Goal: Task Accomplishment & Management: Manage account settings

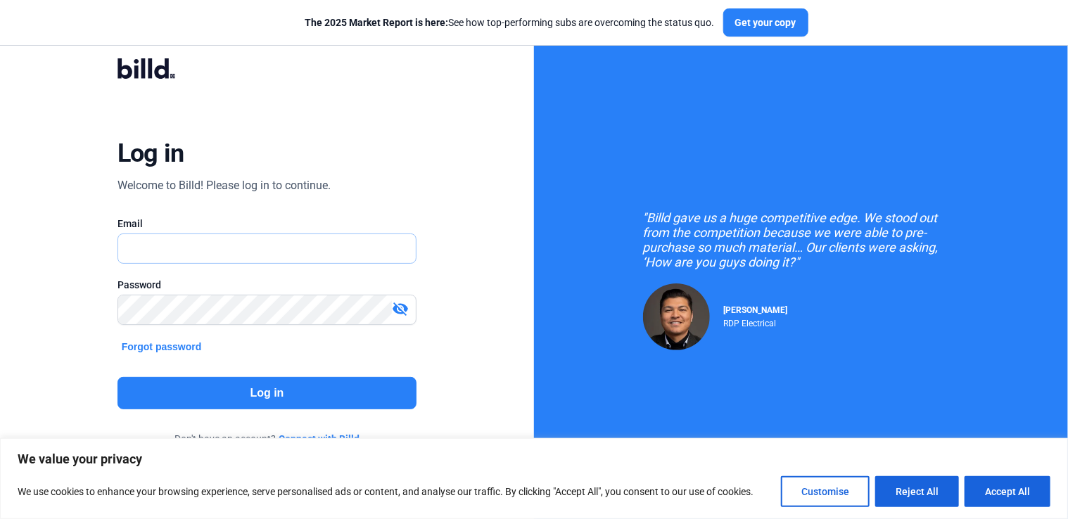
type input "[PERSON_NAME][EMAIL_ADDRESS][DOMAIN_NAME]"
click at [261, 385] on button "Log in" at bounding box center [267, 393] width 300 height 32
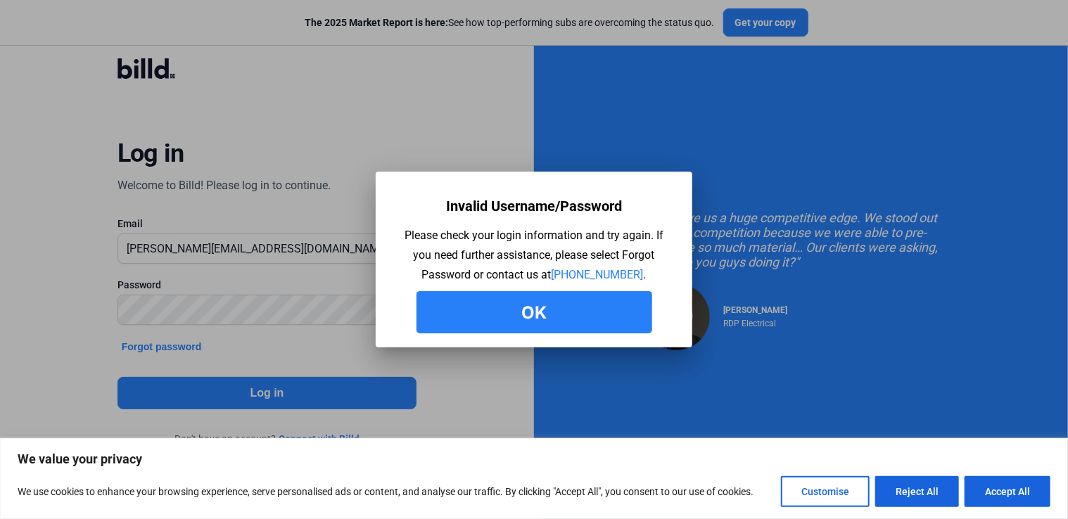
click at [554, 316] on button "Ok" at bounding box center [534, 312] width 236 height 42
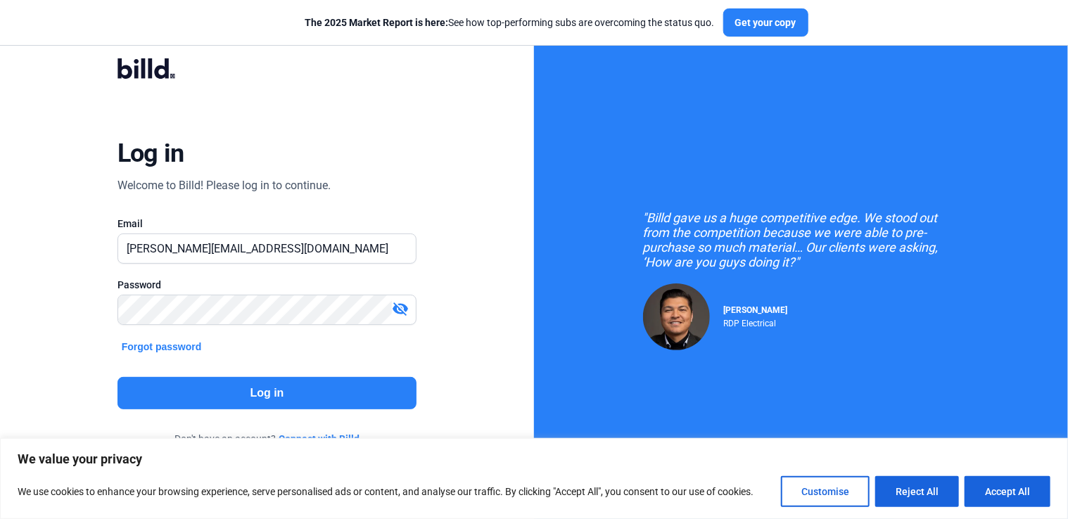
click at [402, 309] on mat-icon "visibility_off" at bounding box center [400, 308] width 17 height 17
click at [273, 395] on button "Log in" at bounding box center [267, 393] width 300 height 32
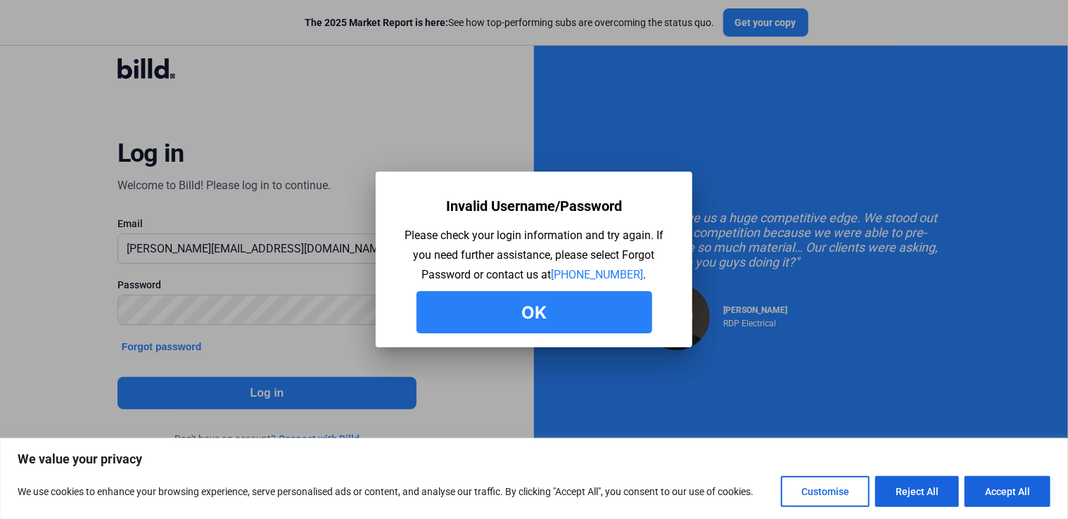
click at [596, 309] on button "Ok" at bounding box center [534, 312] width 236 height 42
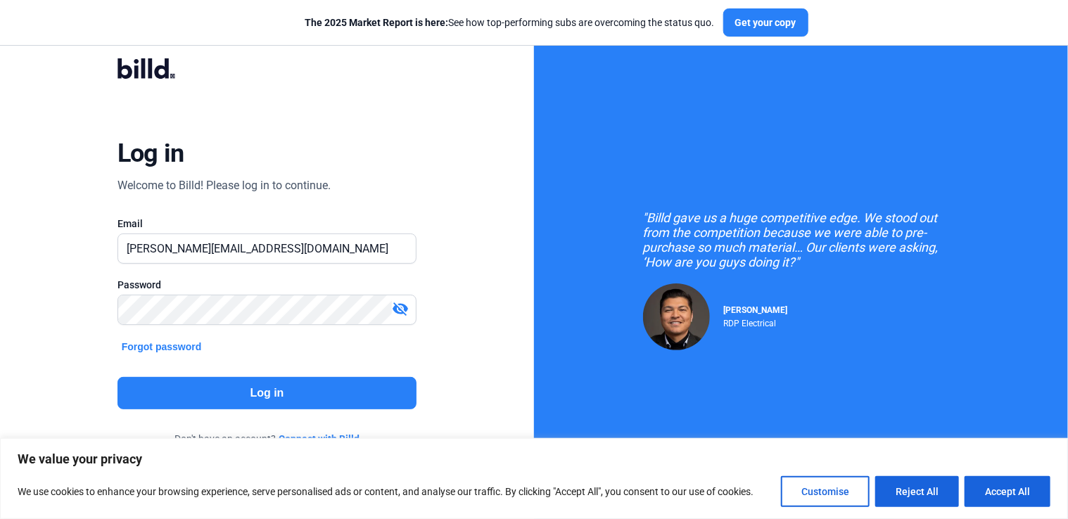
click at [169, 346] on button "Forgot password" at bounding box center [161, 346] width 89 height 15
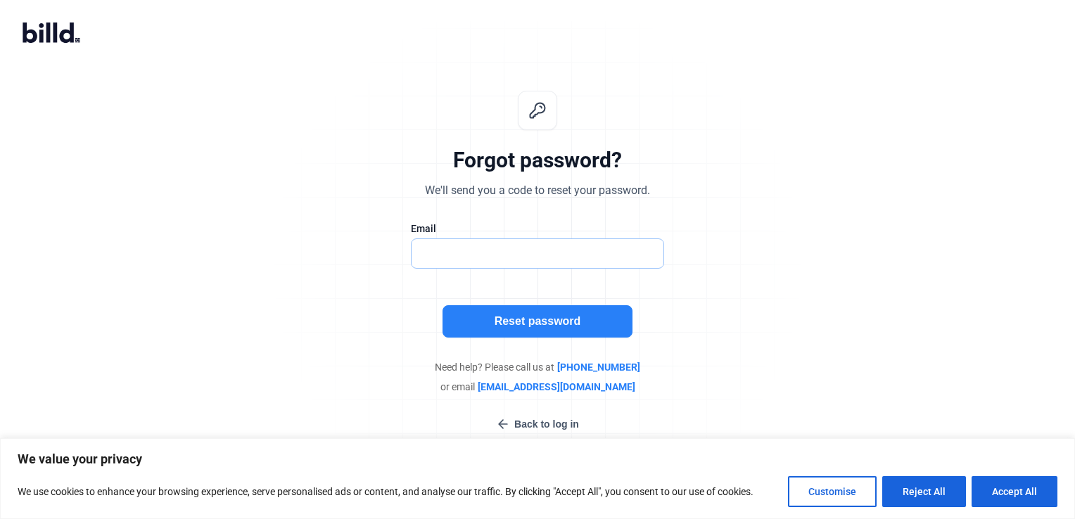
click at [531, 253] on input "text" at bounding box center [529, 253] width 237 height 29
type input "[PERSON_NAME][EMAIL_ADDRESS][DOMAIN_NAME]"
click at [518, 322] on button "Reset password" at bounding box center [537, 321] width 190 height 32
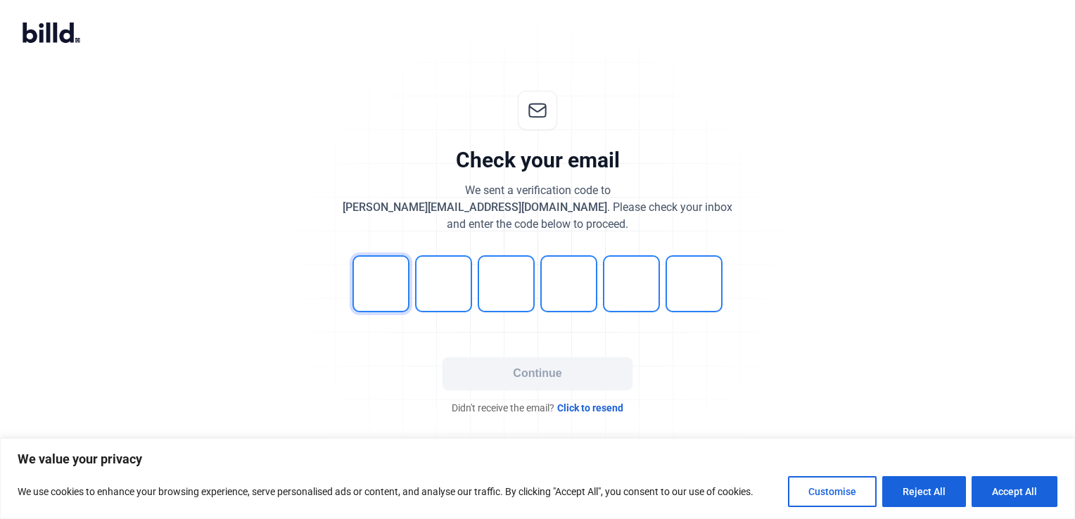
click at [383, 295] on input "tel" at bounding box center [380, 283] width 57 height 57
type input "8"
type input "1"
type input "0"
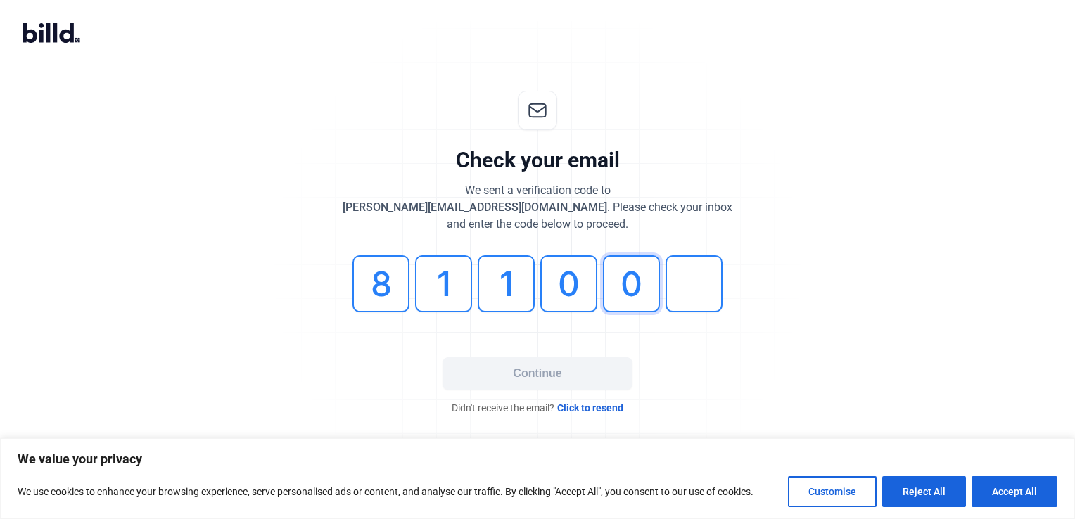
type input "0"
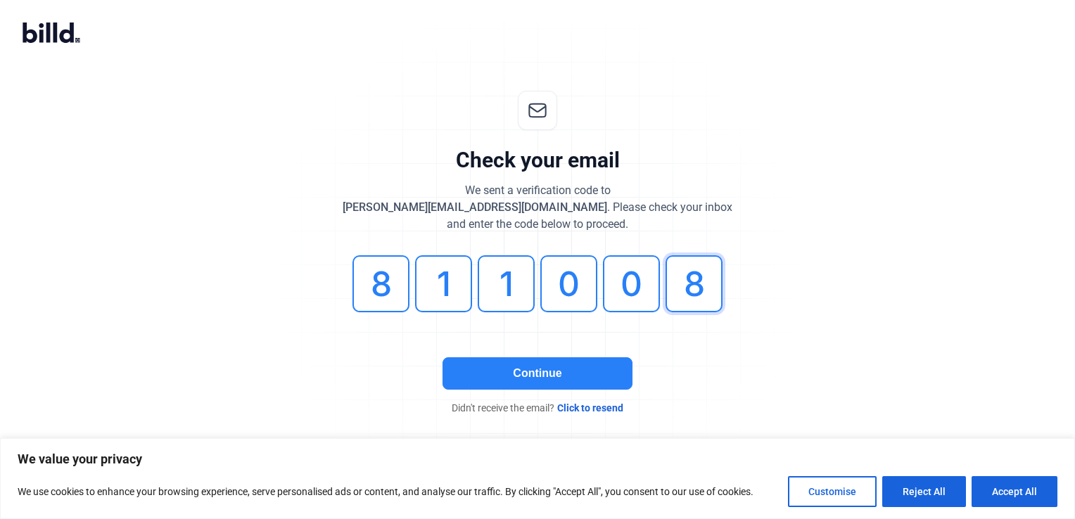
type input "8"
click at [582, 369] on button "Continue" at bounding box center [537, 373] width 190 height 32
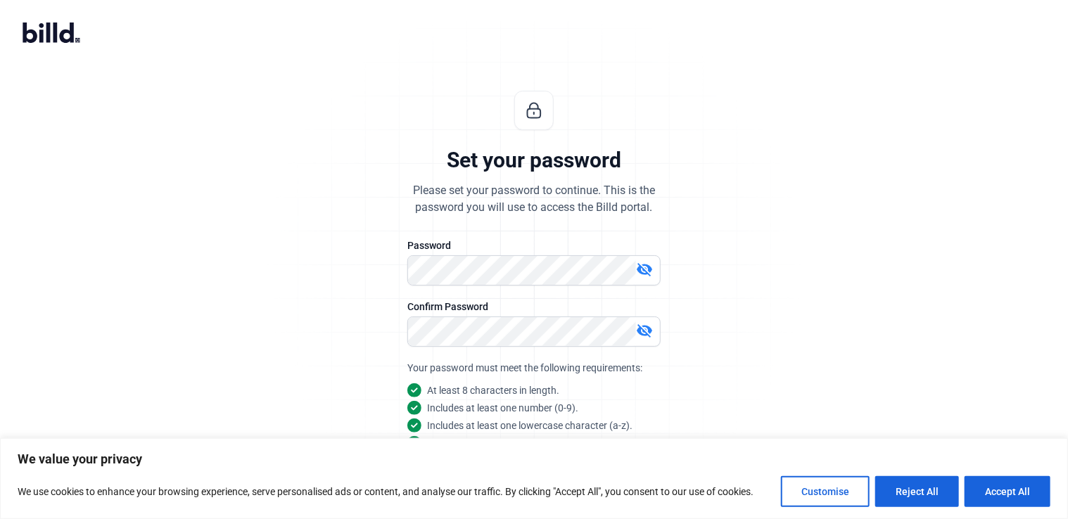
click at [888, 290] on div "Set your password Please set your password to continue. This is the password yo…" at bounding box center [534, 339] width 1068 height 542
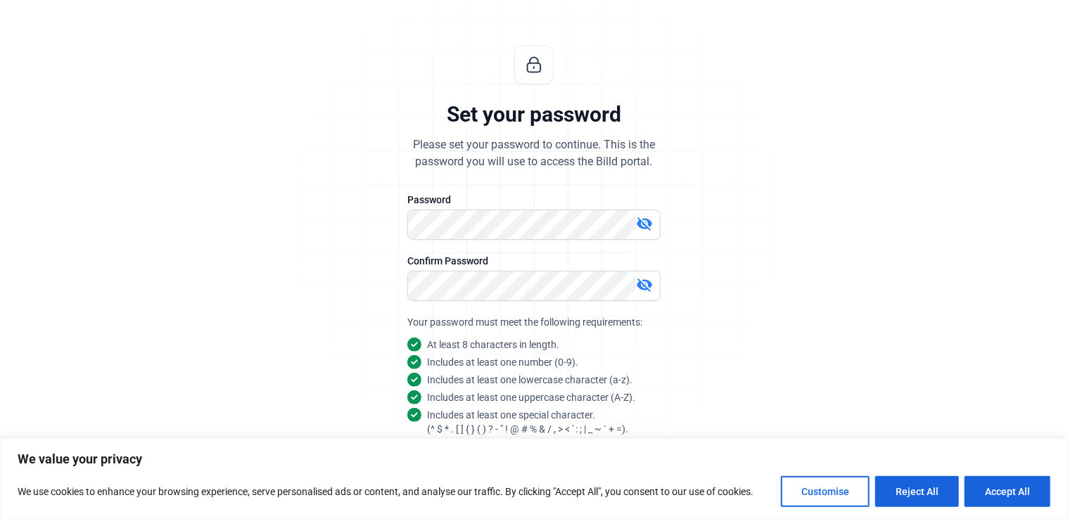
scroll to position [103, 0]
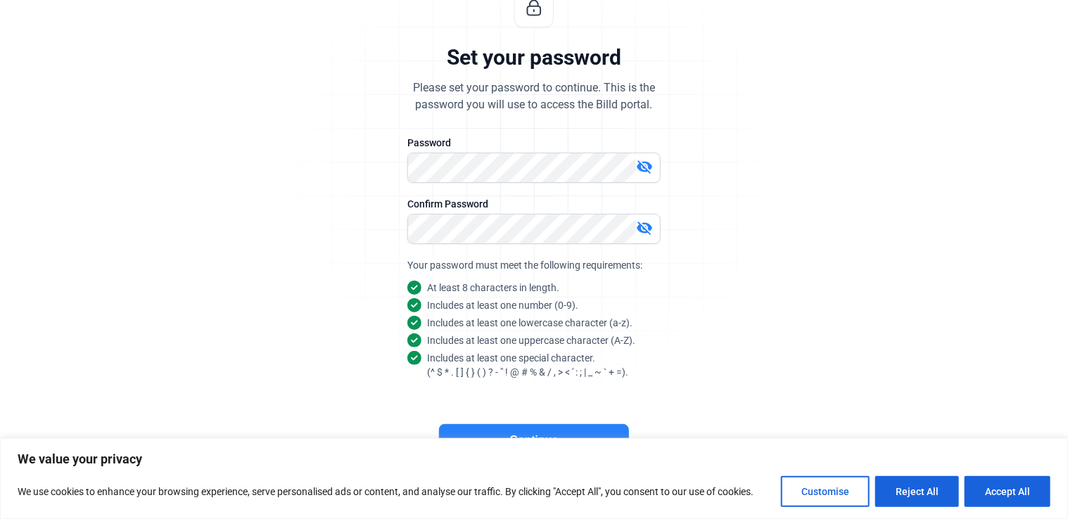
click at [542, 430] on button "Continue" at bounding box center [534, 440] width 190 height 32
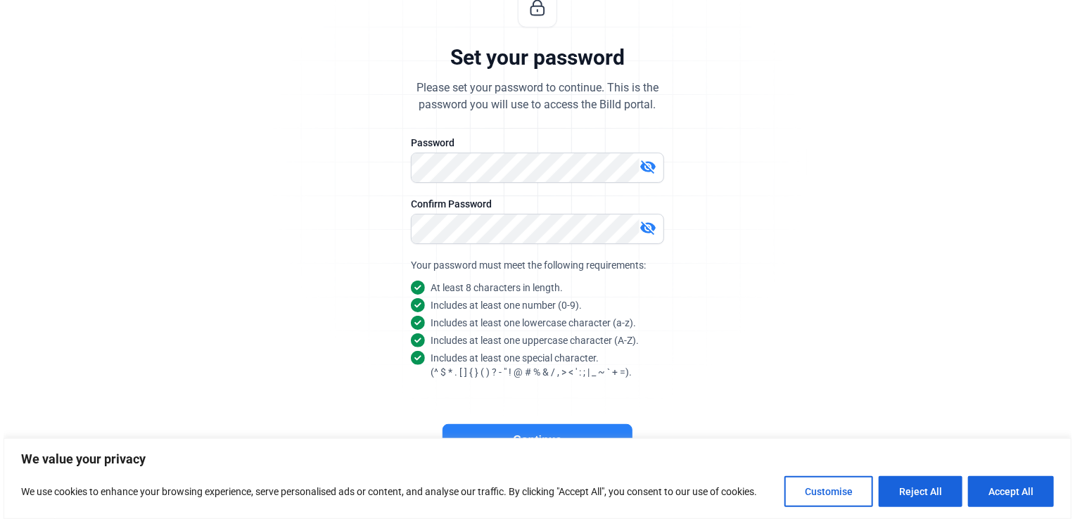
scroll to position [0, 0]
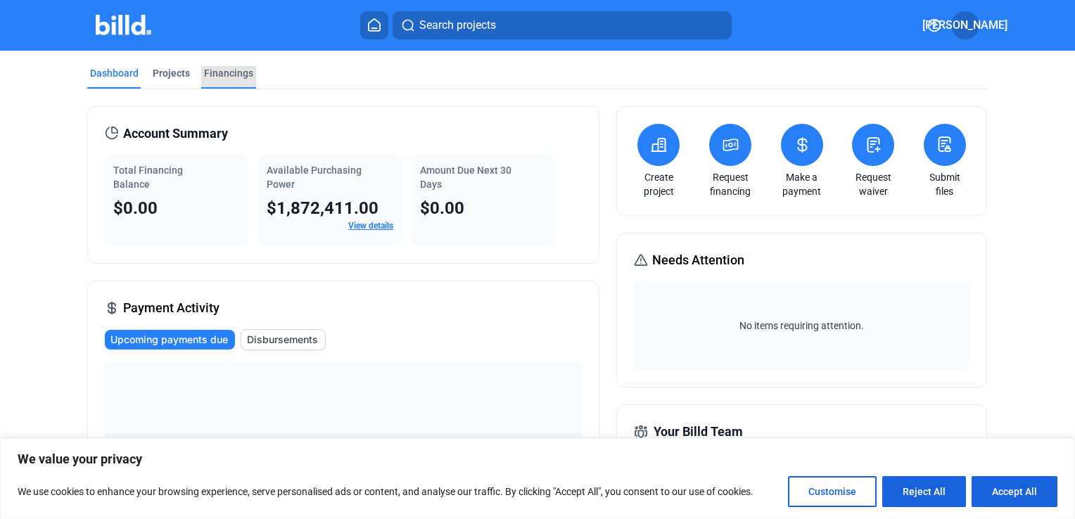
click at [244, 69] on div "Financings" at bounding box center [228, 73] width 49 height 14
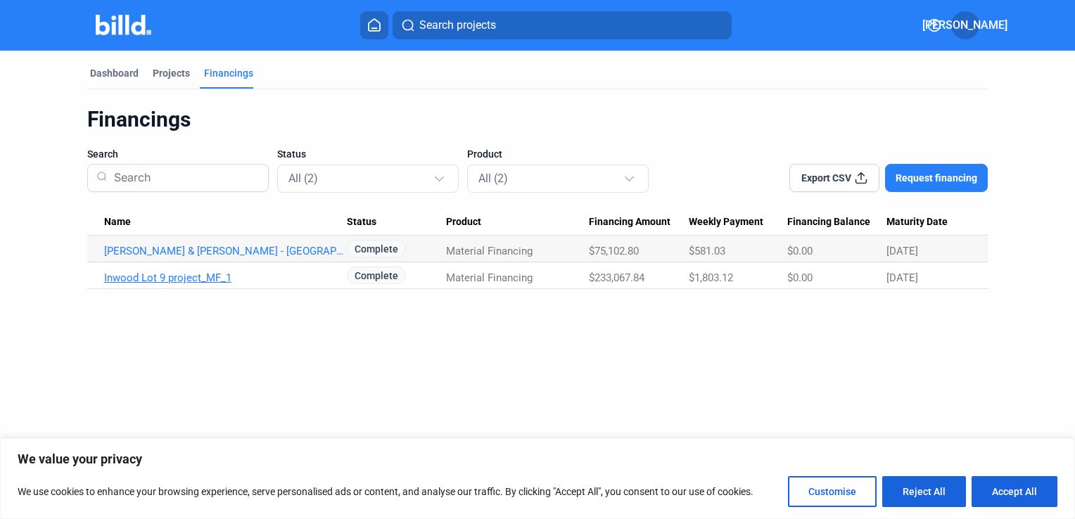
click at [180, 278] on link "Inwood Lot 9 project_MF_1" at bounding box center [225, 277] width 243 height 13
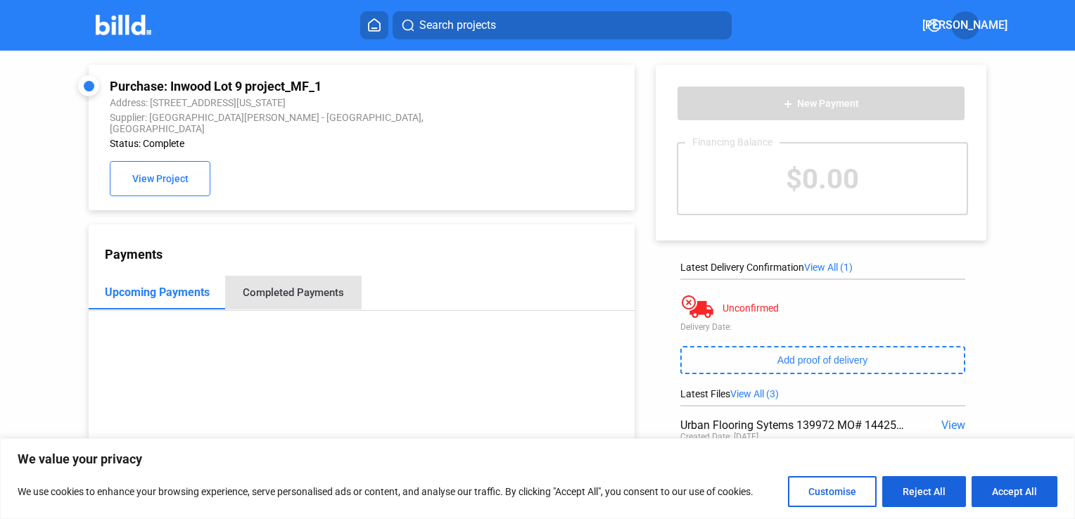
click at [331, 286] on div "Completed Payments" at bounding box center [293, 292] width 101 height 13
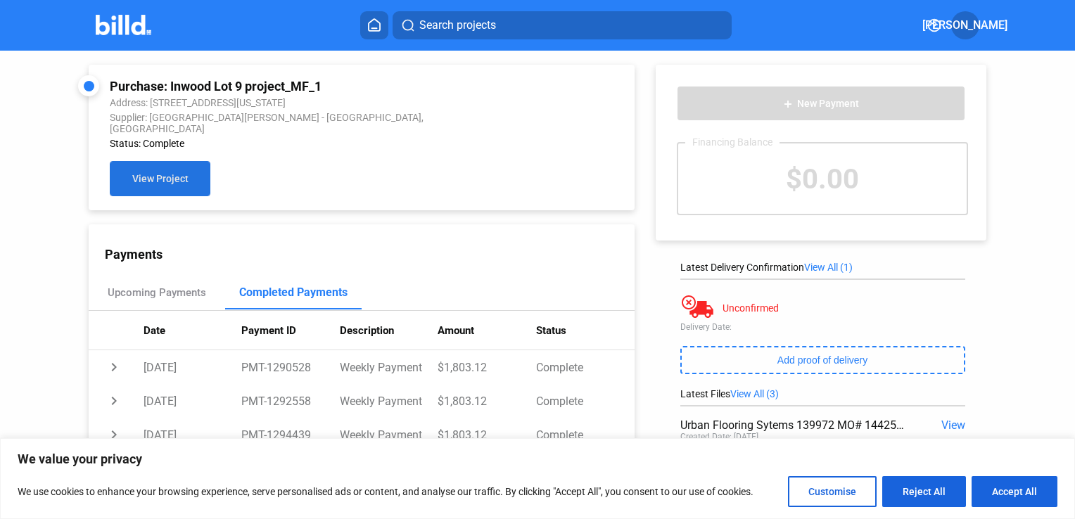
click at [160, 174] on span "View Project" at bounding box center [160, 179] width 56 height 11
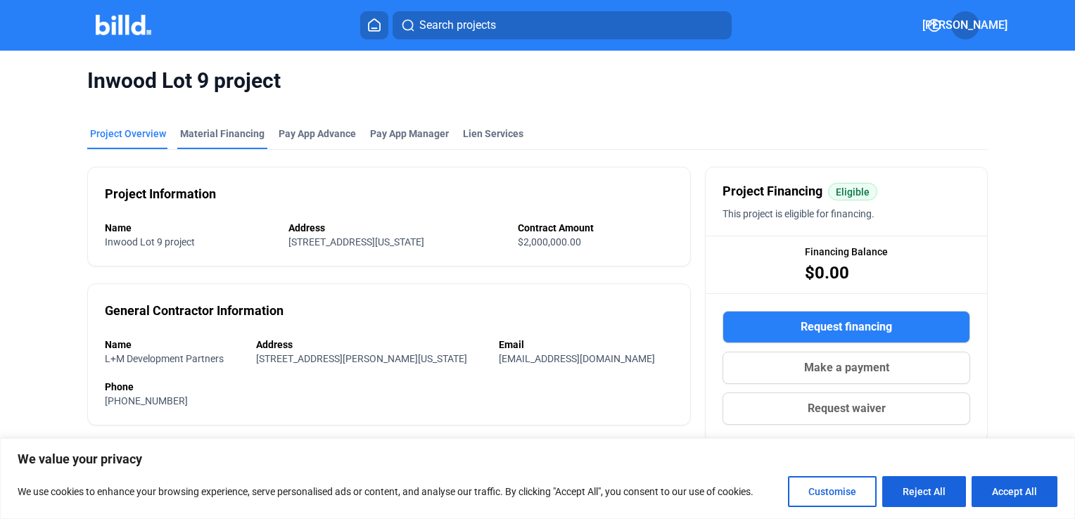
click at [229, 136] on div "Material Financing" at bounding box center [222, 134] width 84 height 14
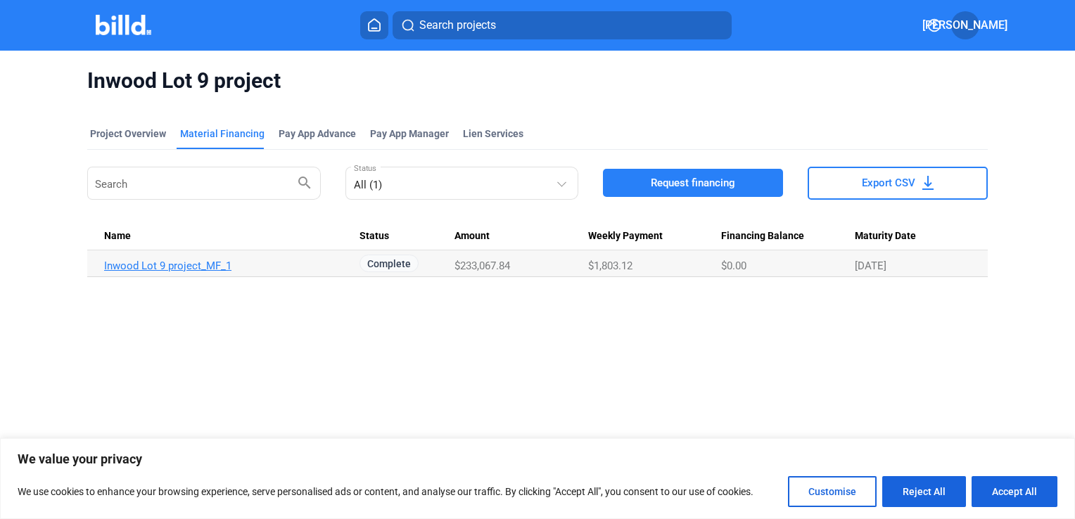
click at [198, 266] on link "Inwood Lot 9 project_MF_1" at bounding box center [225, 266] width 243 height 13
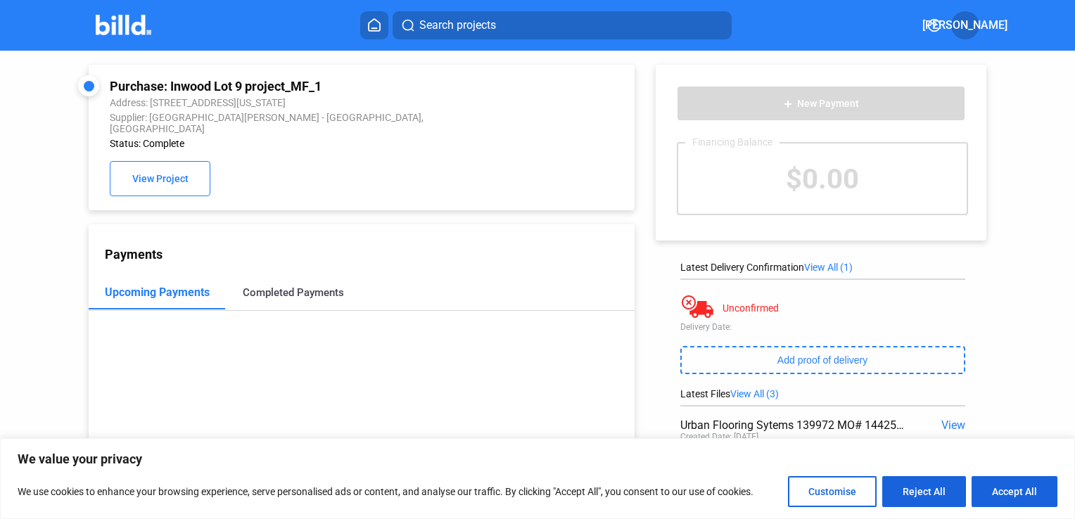
click at [271, 286] on div "Completed Payments" at bounding box center [293, 292] width 101 height 13
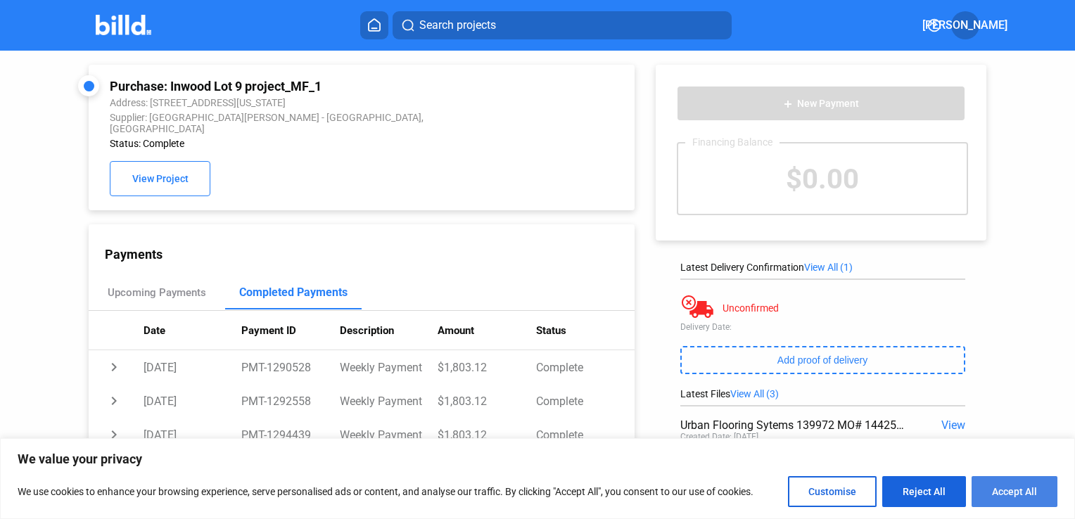
click at [1010, 490] on button "Accept All" at bounding box center [1014, 491] width 86 height 31
checkbox input "true"
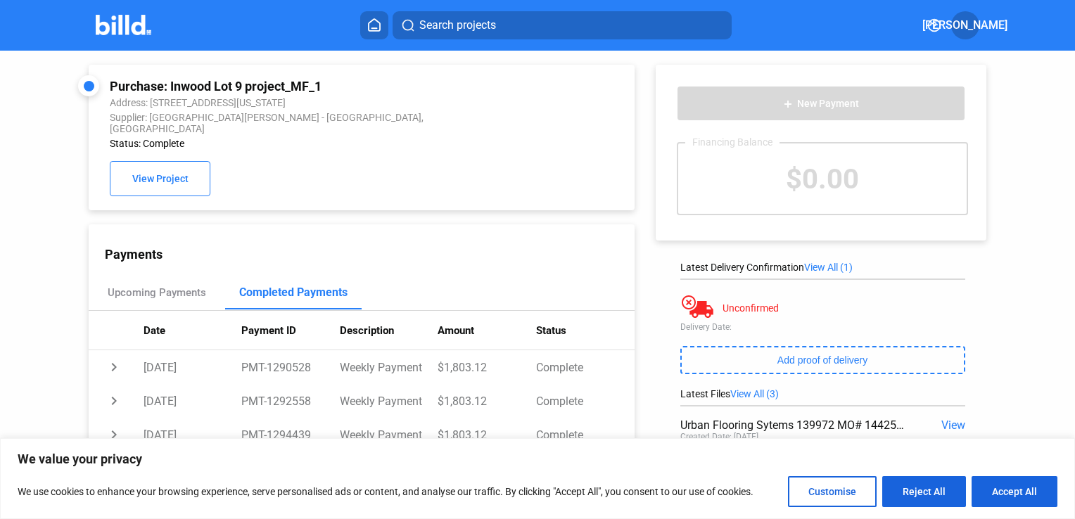
checkbox input "true"
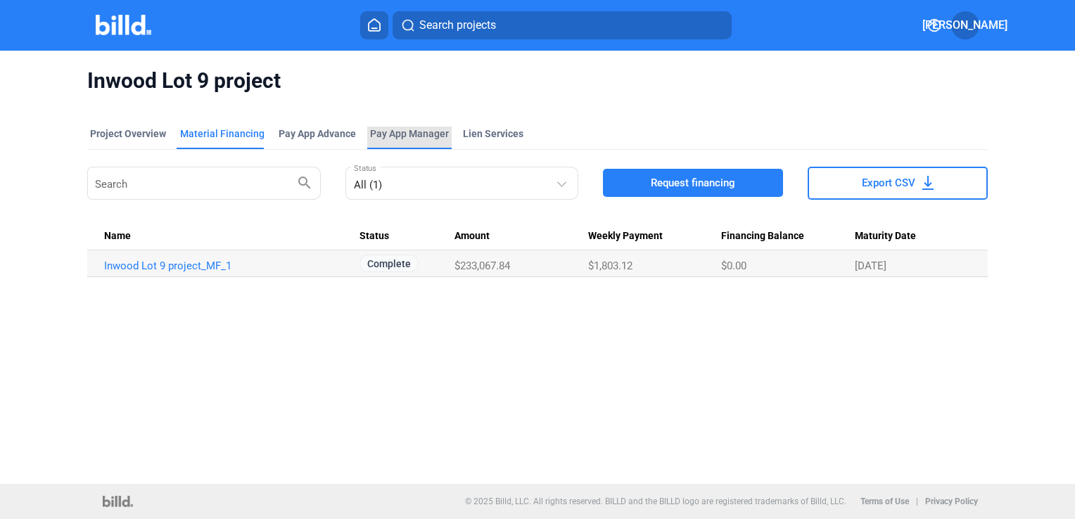
click at [407, 128] on span "Pay App Manager" at bounding box center [409, 134] width 79 height 14
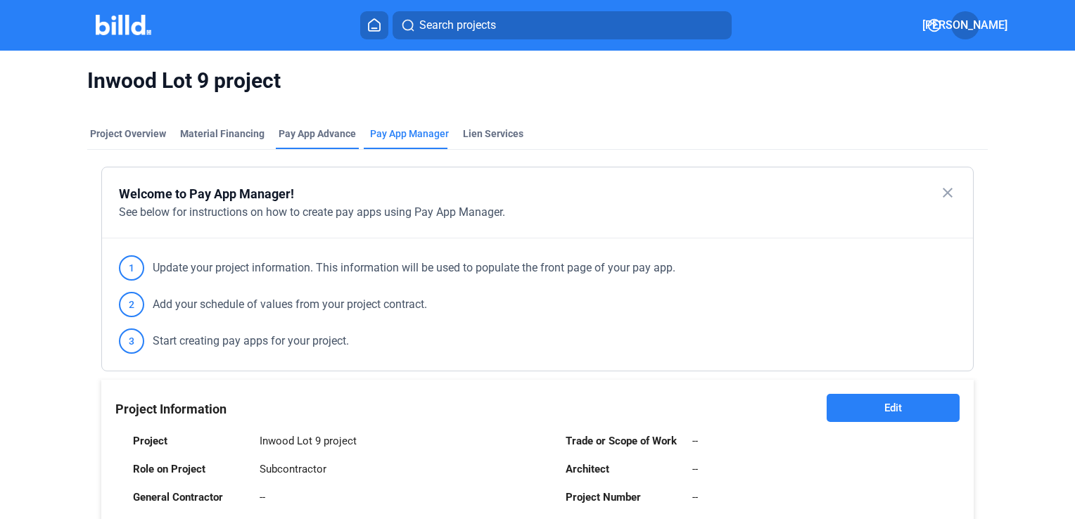
click at [333, 133] on div "Pay App Advance" at bounding box center [316, 134] width 77 height 14
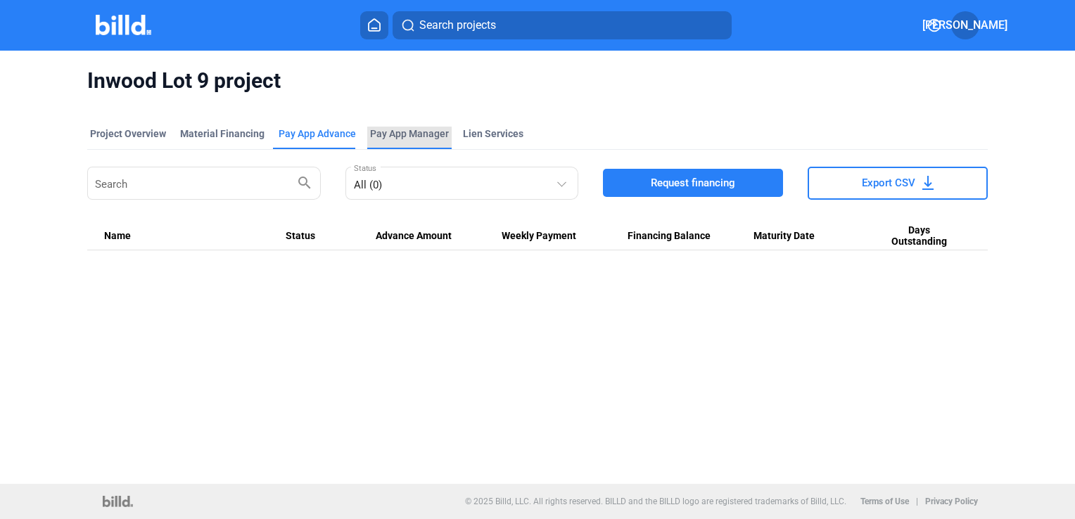
click at [399, 136] on span "Pay App Manager" at bounding box center [409, 134] width 79 height 14
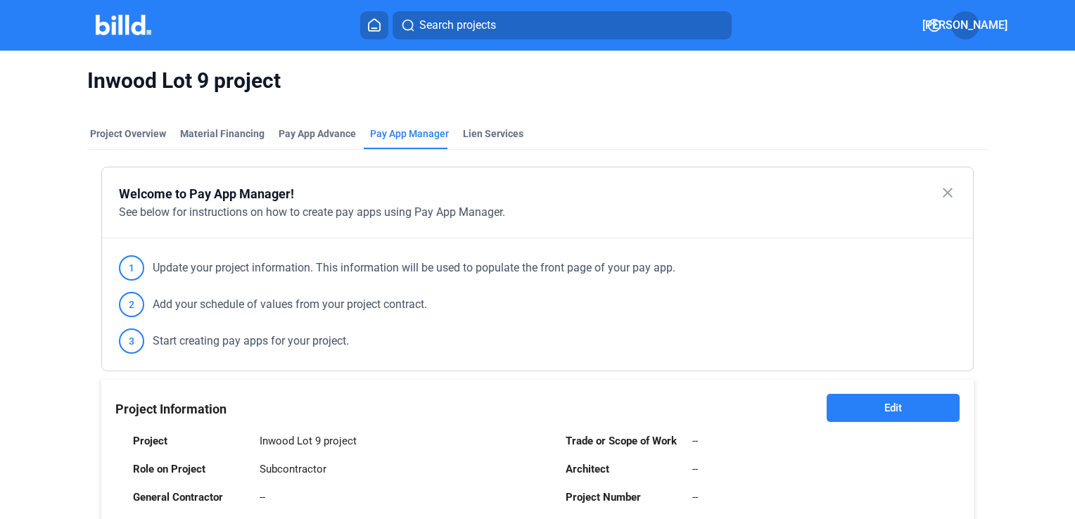
click at [136, 134] on div "Project Overview" at bounding box center [128, 134] width 76 height 14
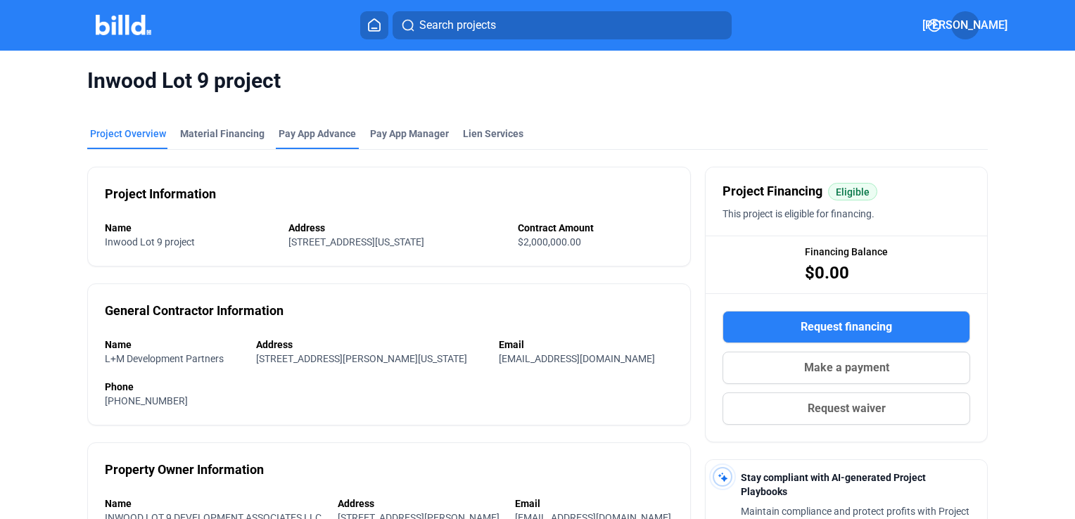
click at [298, 136] on div "Pay App Advance" at bounding box center [316, 134] width 77 height 14
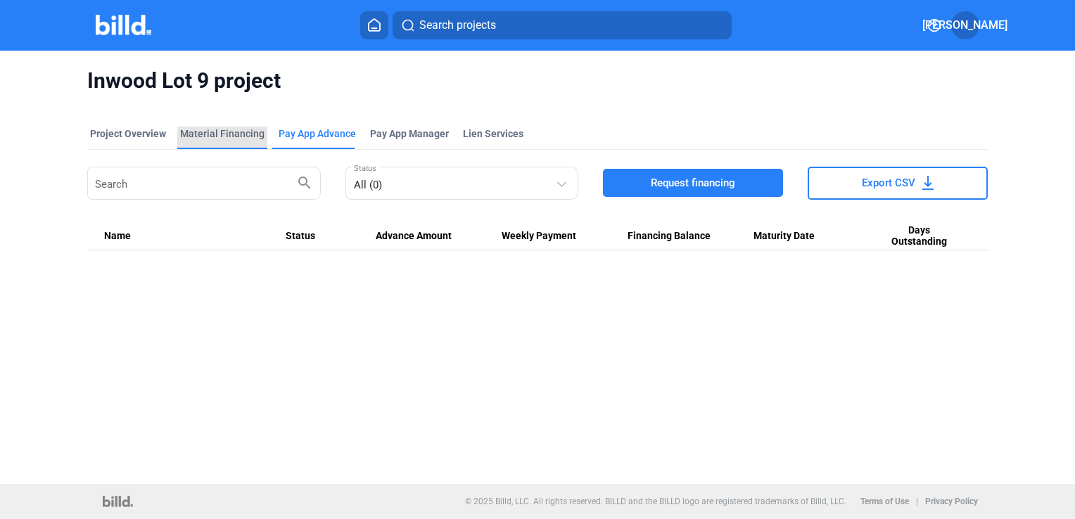
click at [225, 134] on div "Material Financing" at bounding box center [222, 134] width 84 height 14
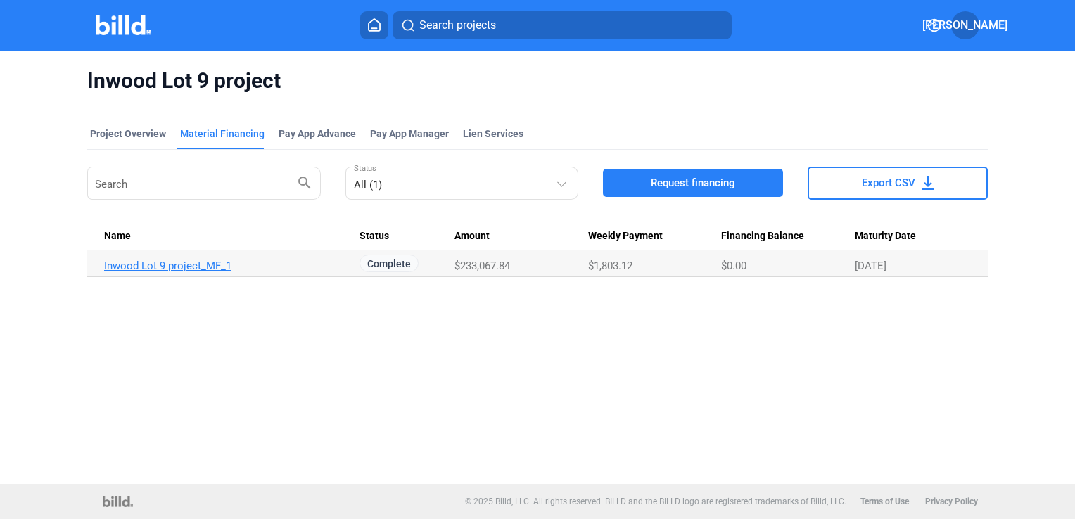
click at [173, 267] on link "Inwood Lot 9 project_MF_1" at bounding box center [225, 266] width 243 height 13
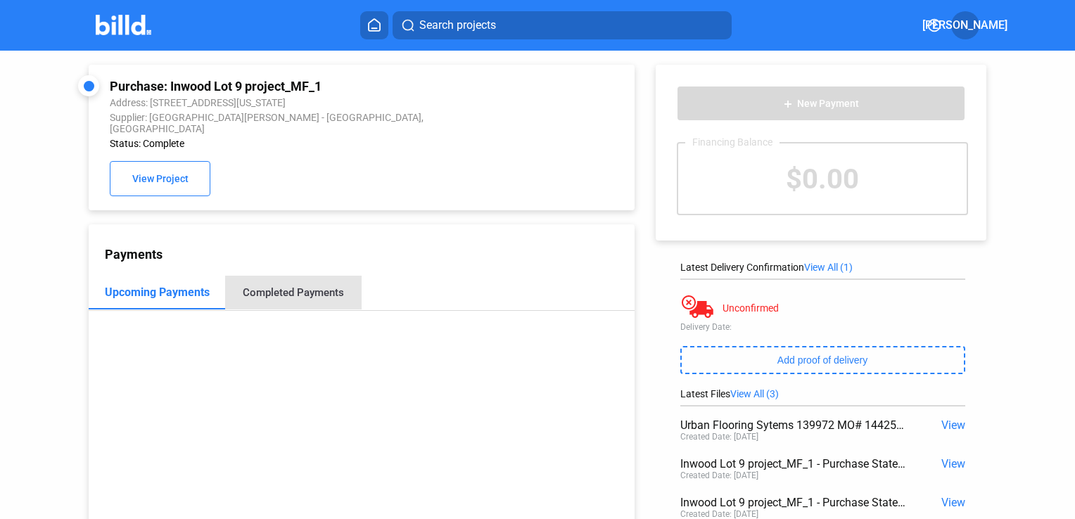
click at [293, 286] on div "Completed Payments" at bounding box center [293, 292] width 101 height 13
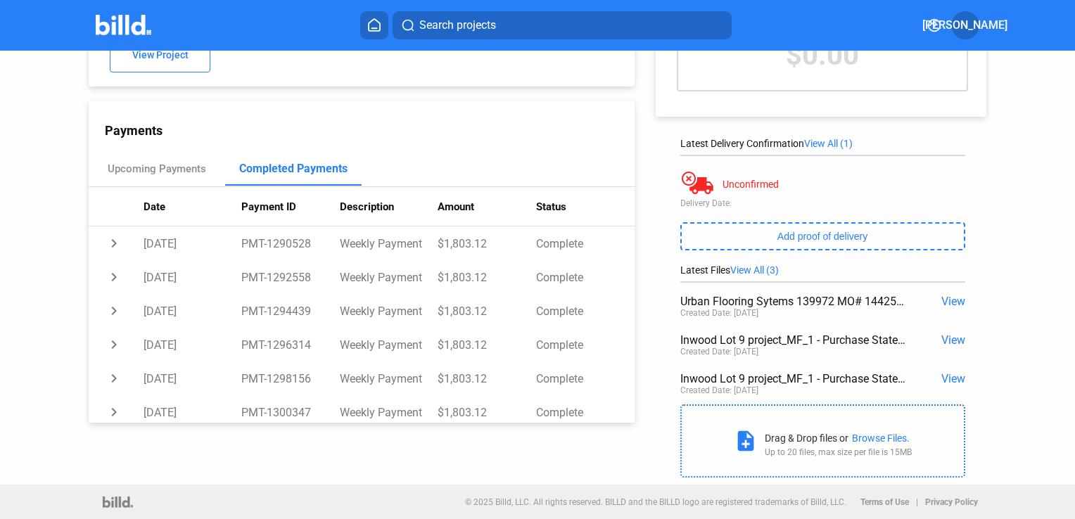
drag, startPoint x: 504, startPoint y: 118, endPoint x: 1002, endPoint y: 164, distance: 500.7
click at [1002, 164] on div "add New Payment Financing Balance $0.00 Latest Delivery Confirmation View All (…" at bounding box center [827, 206] width 387 height 558
